Goal: Task Accomplishment & Management: Complete application form

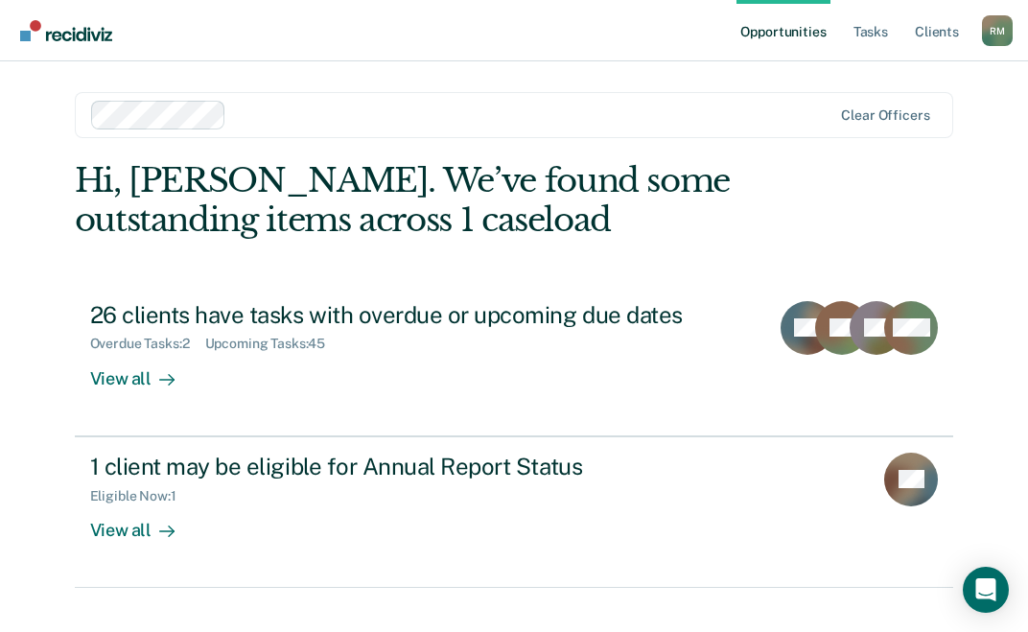
click at [785, 35] on link "Opportunities" at bounding box center [782, 30] width 93 height 61
click at [784, 32] on link "Opportunities" at bounding box center [782, 30] width 93 height 61
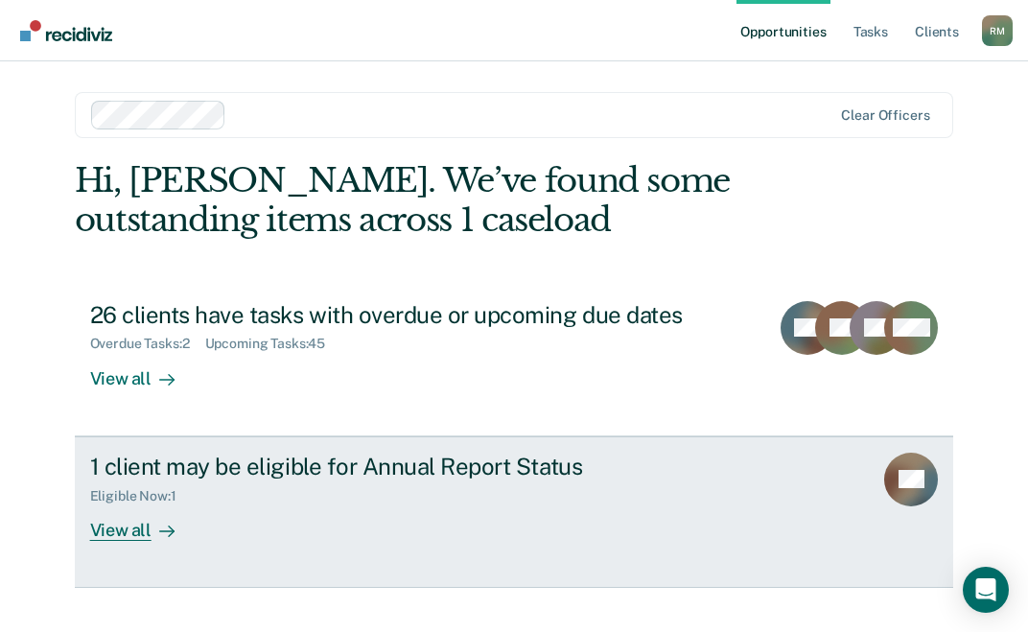
click at [114, 532] on div "View all" at bounding box center [143, 521] width 107 height 37
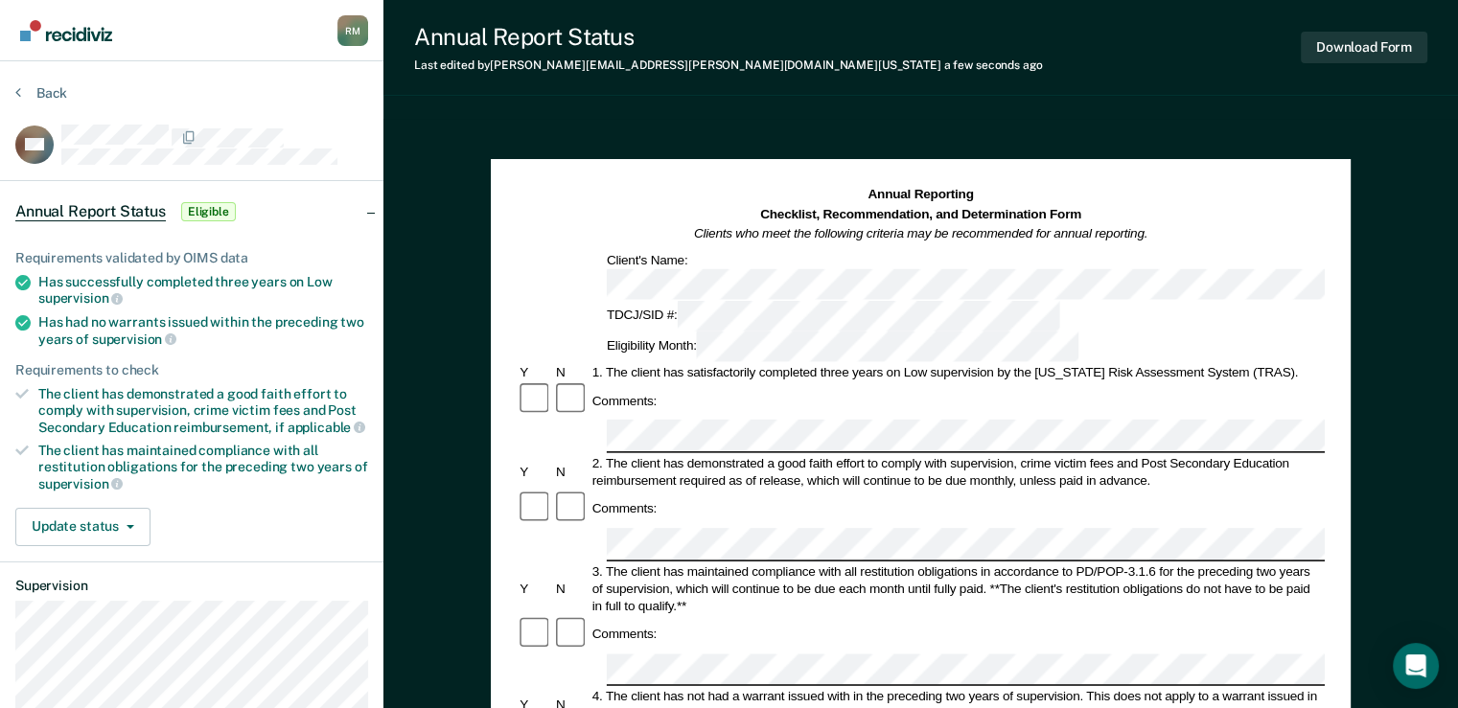
click at [1027, 616] on div "Comments:" at bounding box center [921, 634] width 808 height 37
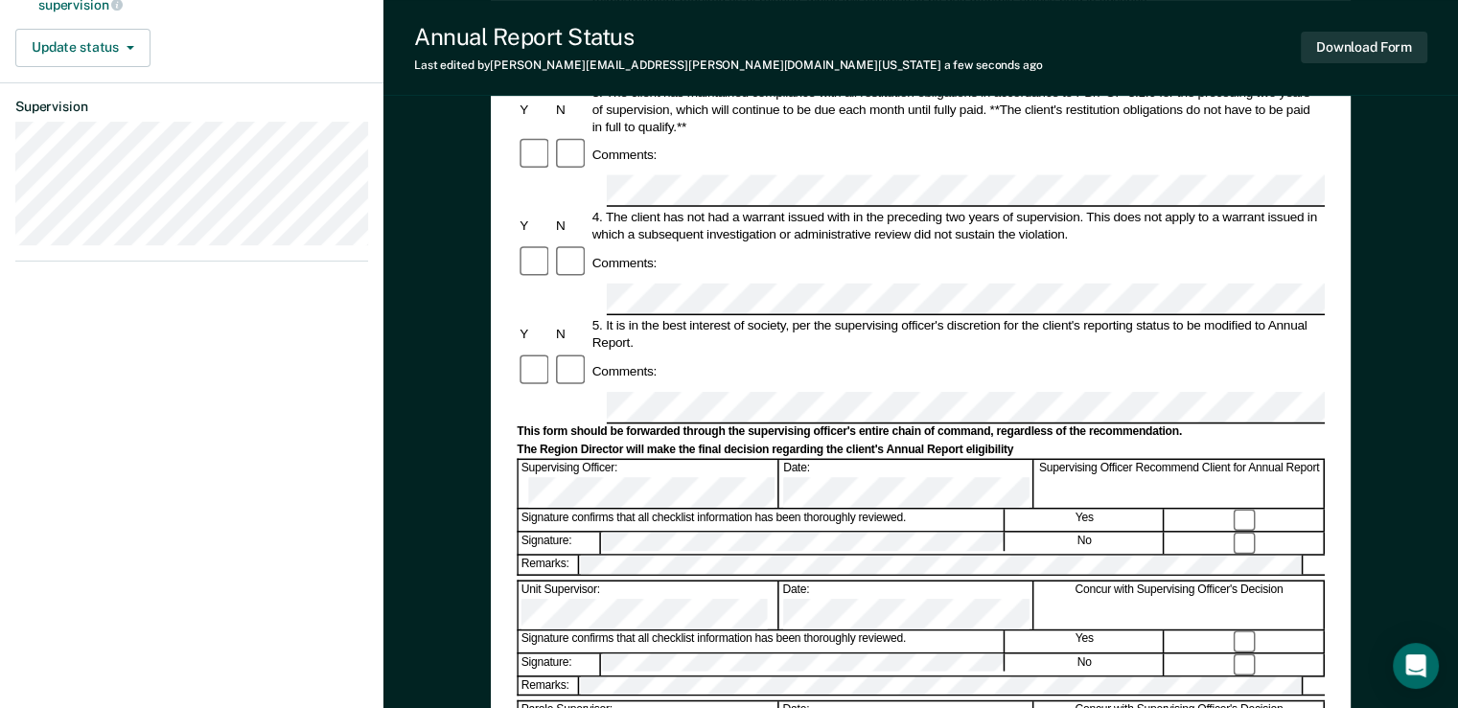
scroll to position [575, 0]
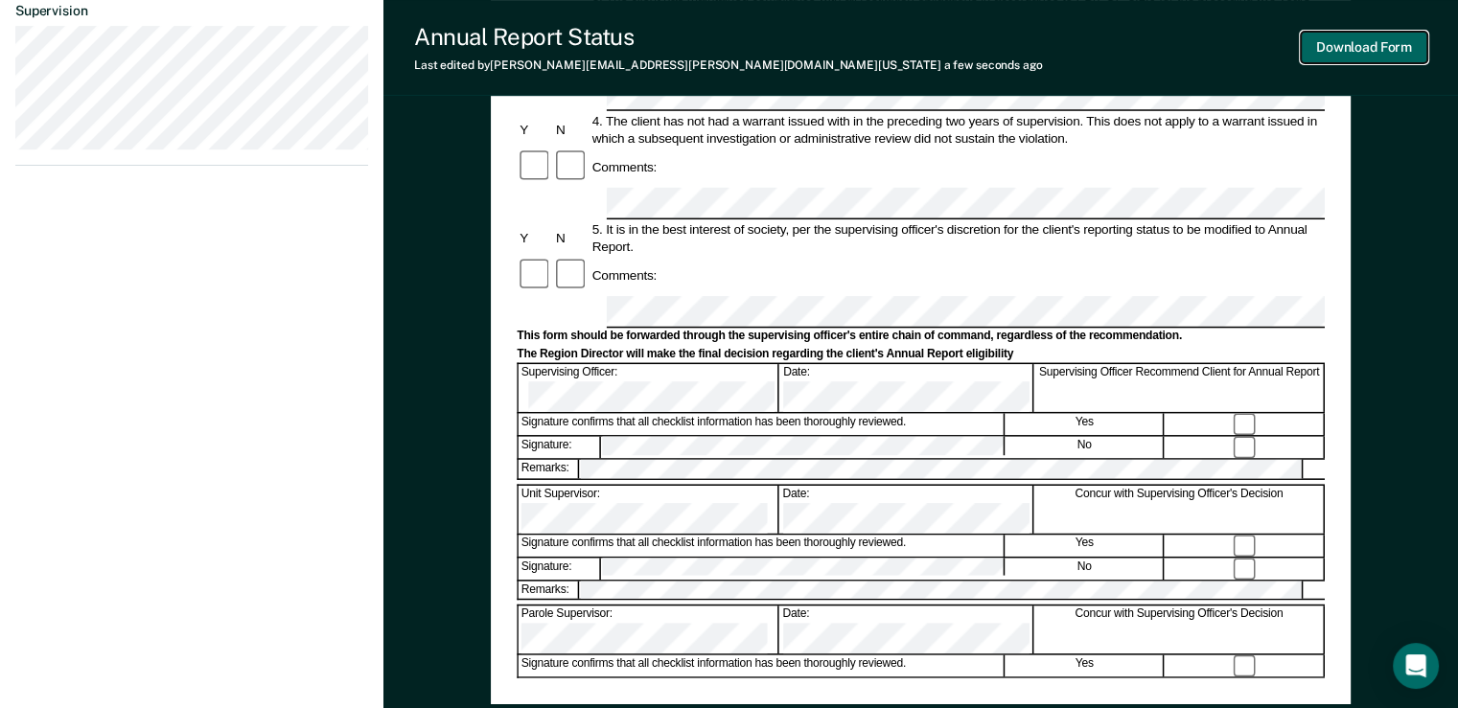
click at [1027, 54] on button "Download Form" at bounding box center [1364, 48] width 127 height 32
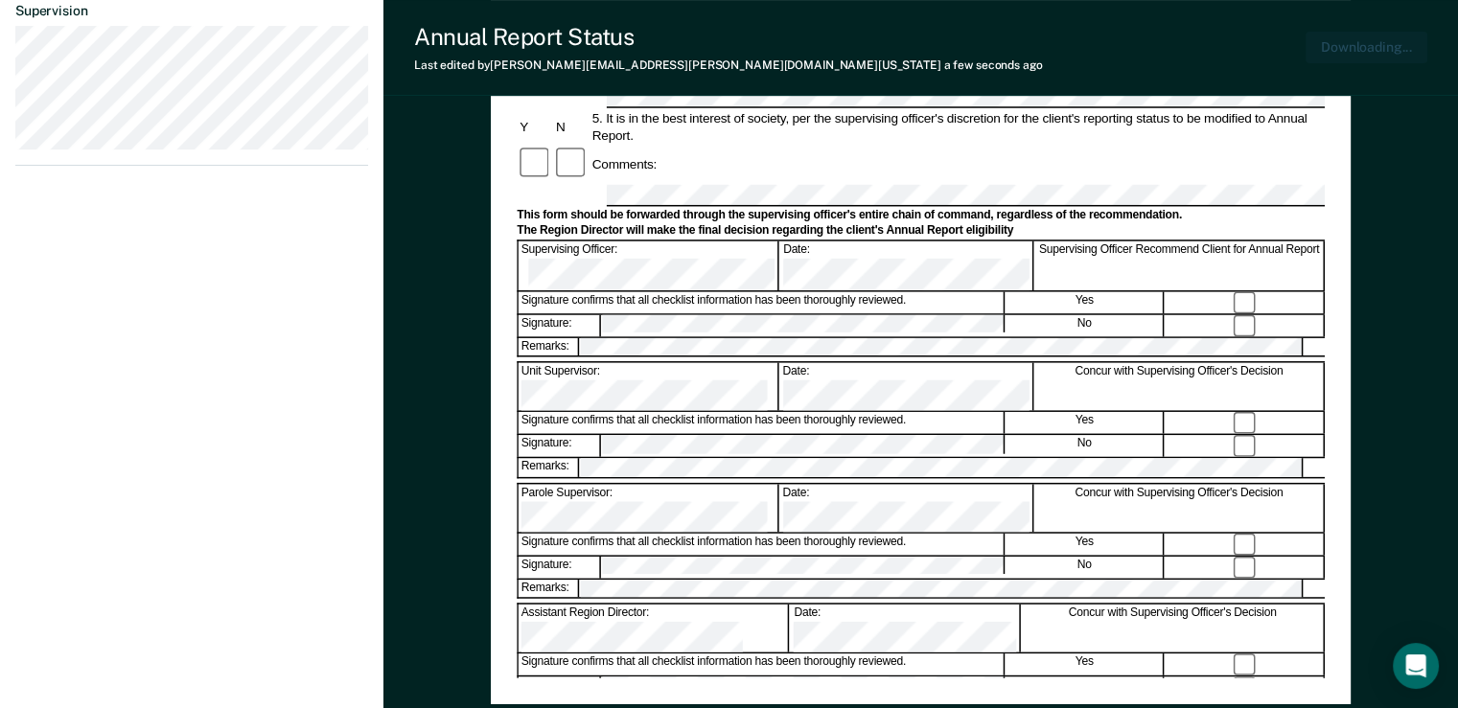
scroll to position [668, 0]
